Goal: Register for event/course

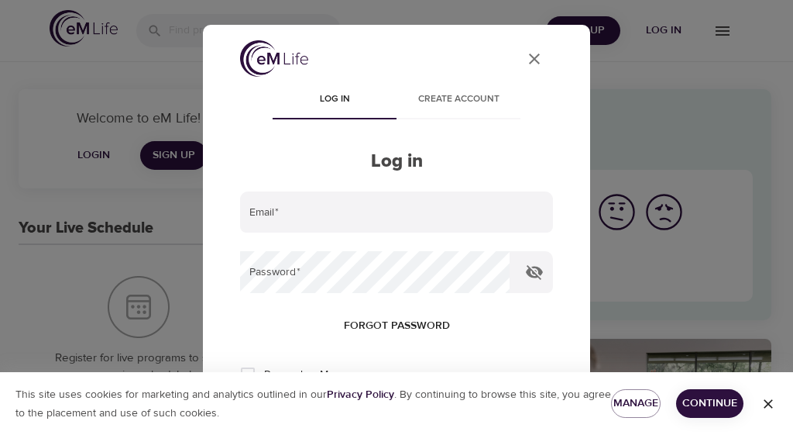
click at [278, 214] on input "email" at bounding box center [396, 212] width 313 height 42
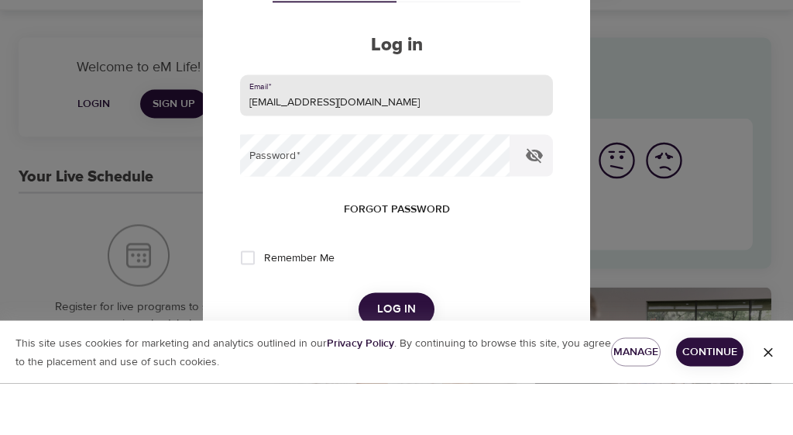
scroll to position [77, 0]
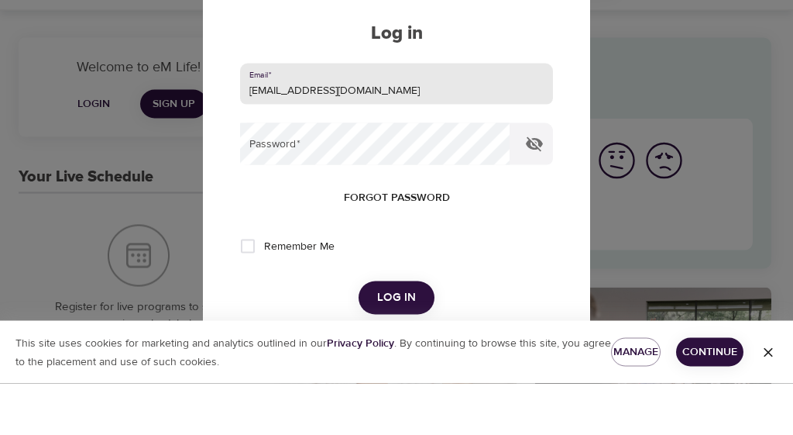
type input "[EMAIL_ADDRESS][DOMAIN_NAME]"
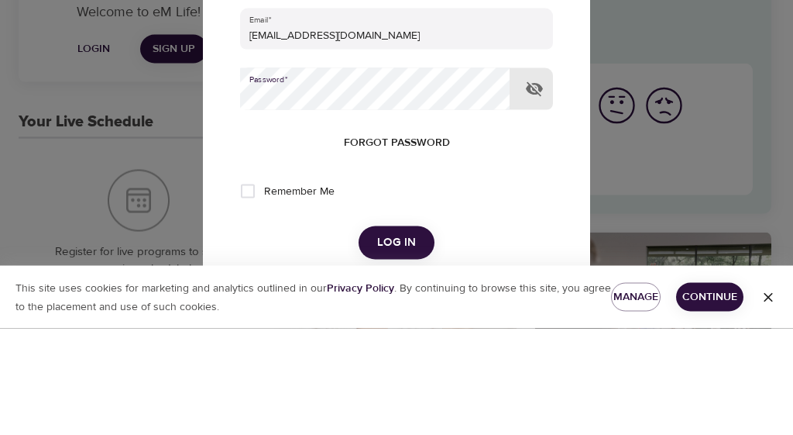
click at [396, 332] on button "Log in" at bounding box center [397, 348] width 76 height 33
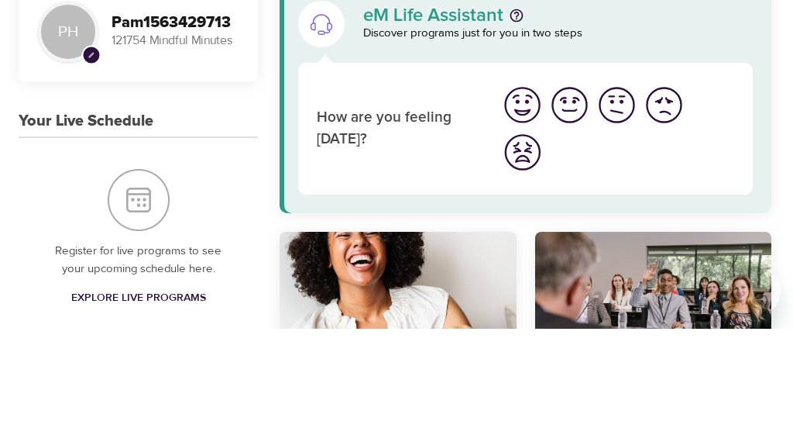
scroll to position [107, 0]
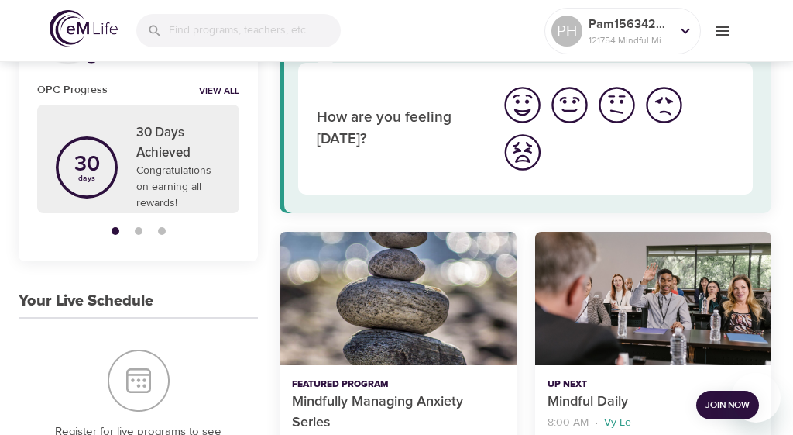
click at [724, 404] on span "Join Now" at bounding box center [728, 405] width 44 height 16
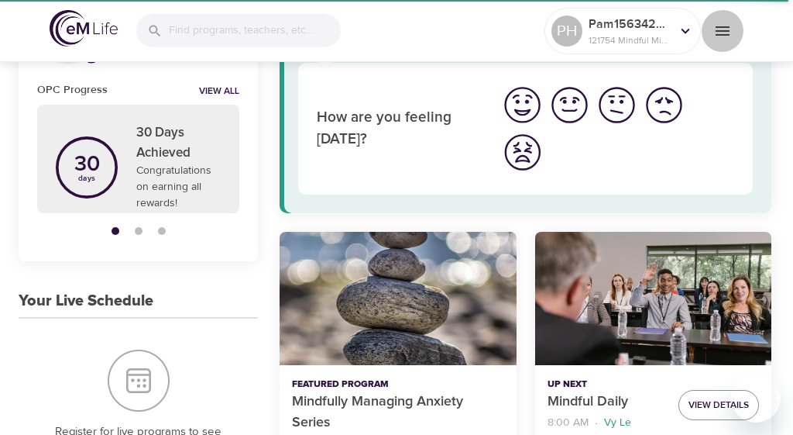
click at [724, 29] on icon "menu" at bounding box center [722, 31] width 19 height 19
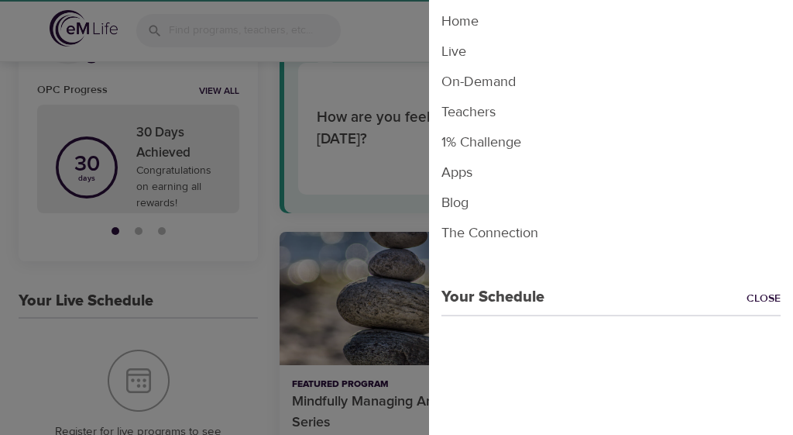
click at [463, 49] on li "Live" at bounding box center [611, 51] width 364 height 30
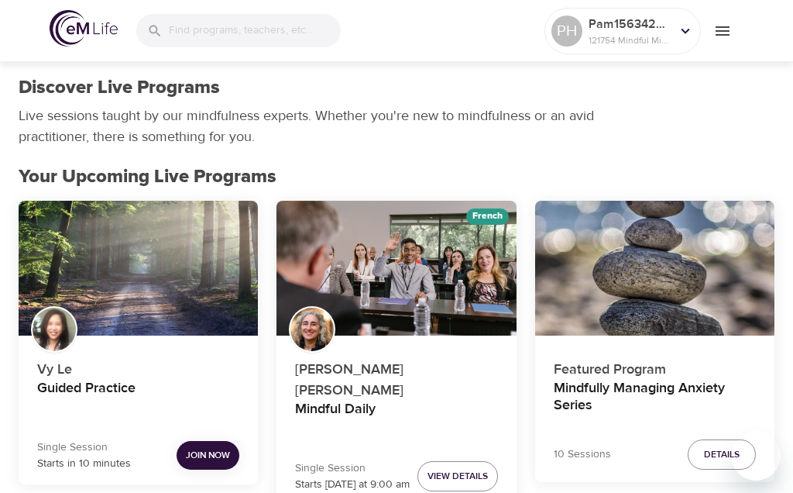
click at [726, 35] on icon "menu" at bounding box center [723, 30] width 14 height 9
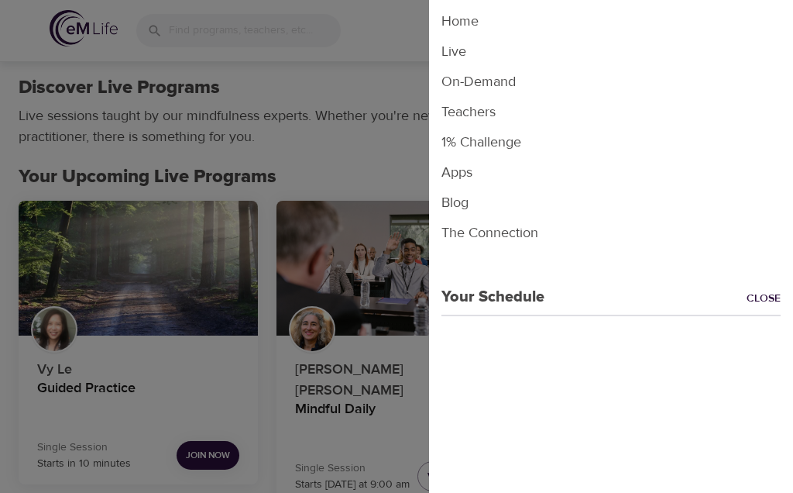
click at [462, 51] on li "Live" at bounding box center [611, 51] width 364 height 30
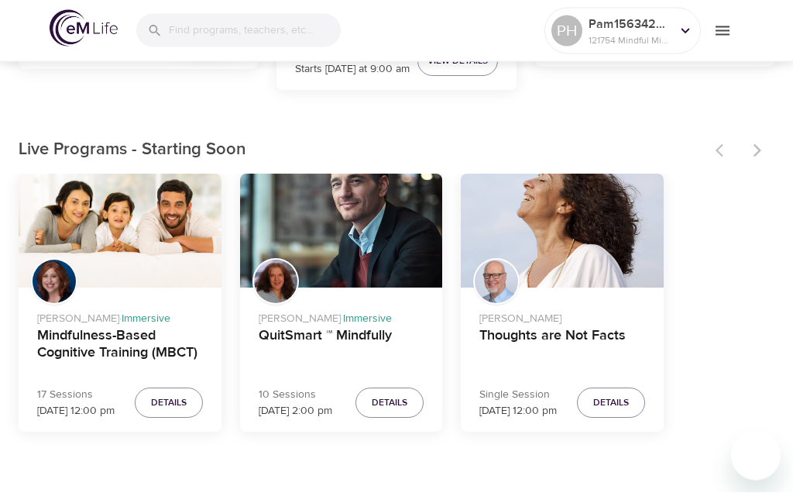
scroll to position [419, 0]
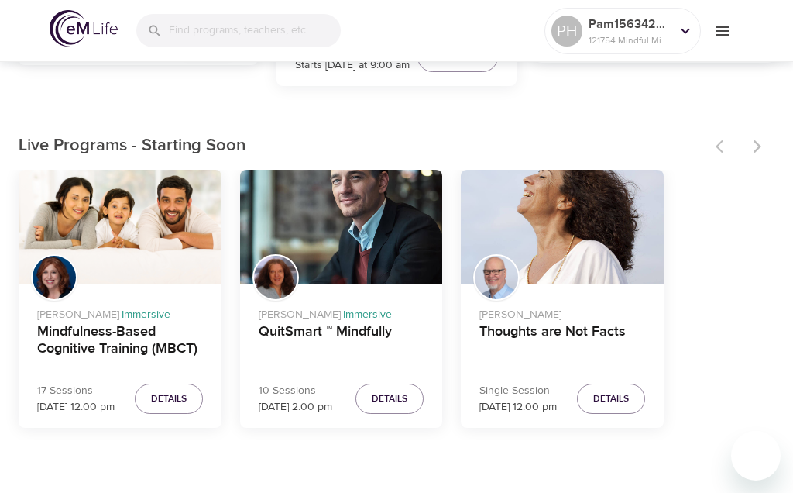
click at [728, 32] on icon "menu" at bounding box center [722, 31] width 19 height 19
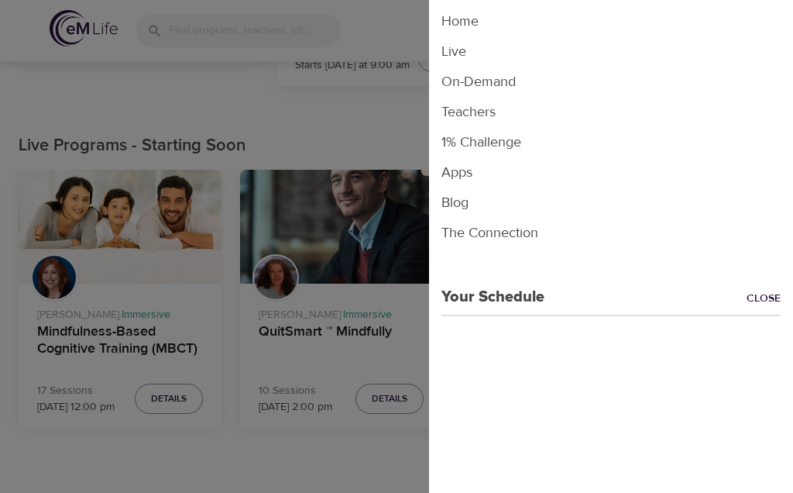
click at [457, 56] on li "Live" at bounding box center [611, 51] width 364 height 30
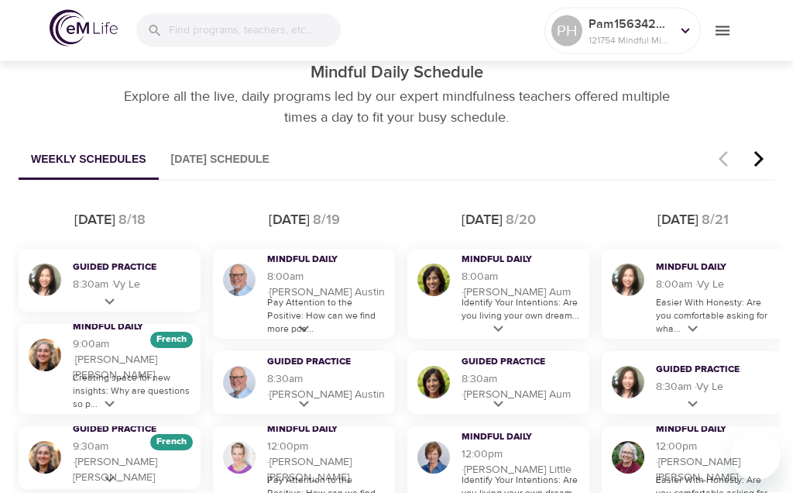
scroll to position [848, 0]
click at [304, 325] on icon at bounding box center [304, 328] width 10 height 6
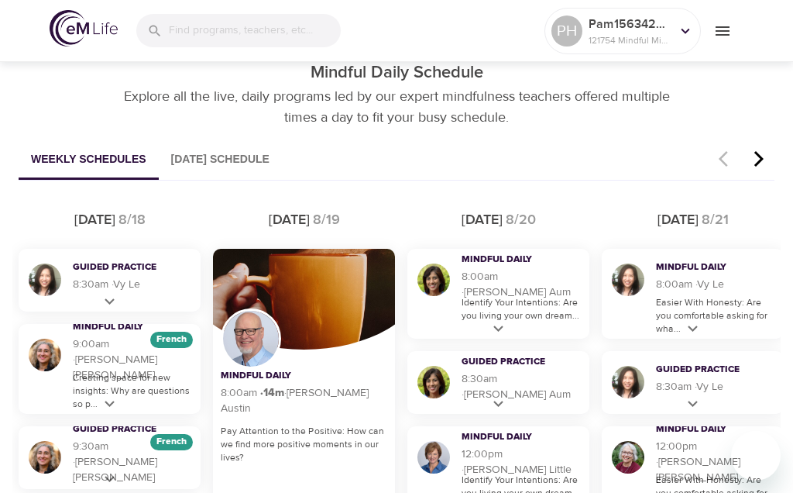
scroll to position [892, 0]
